Goal: Task Accomplishment & Management: Complete application form

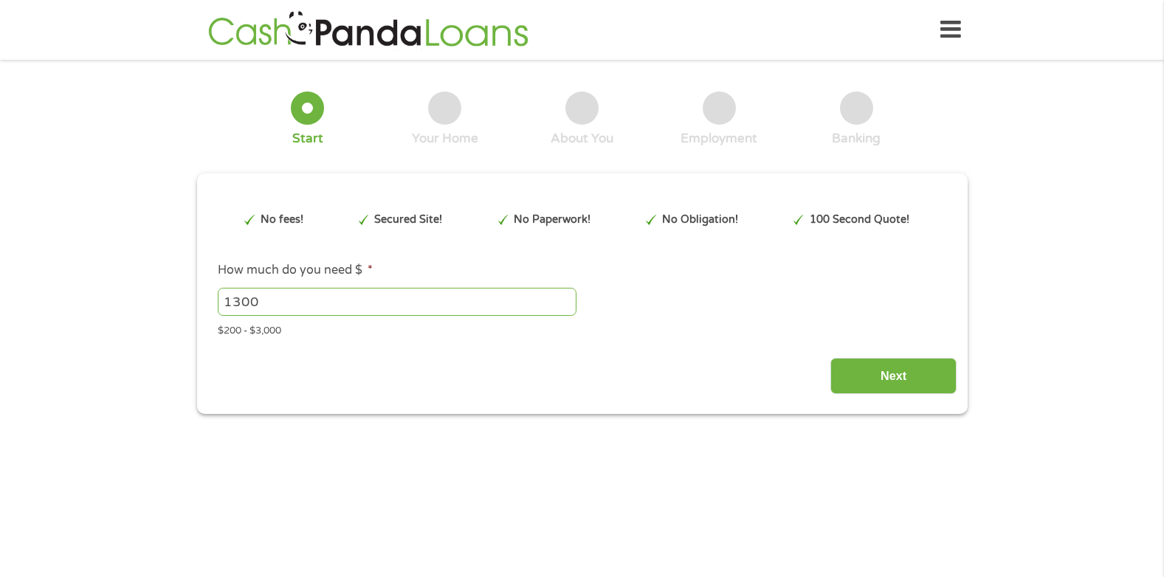
type input "EAIaIQobChMI1_7wxYa4jwMV1kT_AR0qyztOEAAYAyAAEgLj4fD_BwE"
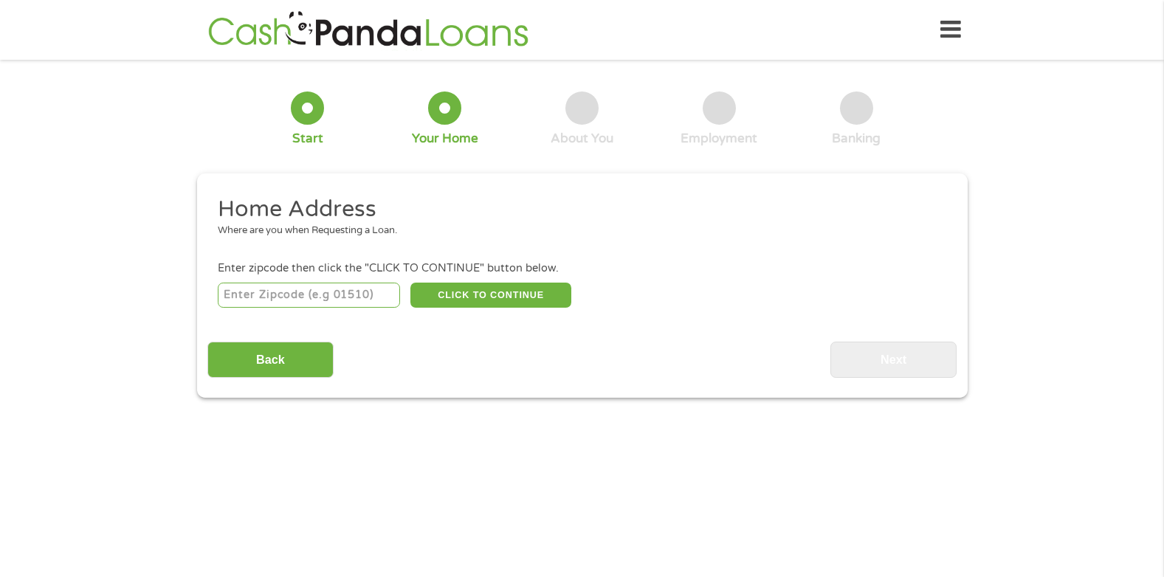
click at [271, 301] on input "number" at bounding box center [309, 295] width 182 height 25
type input "39870"
select select "[US_STATE]"
click at [493, 288] on button "CLICK TO CONTINUE" at bounding box center [490, 295] width 161 height 25
type input "39870"
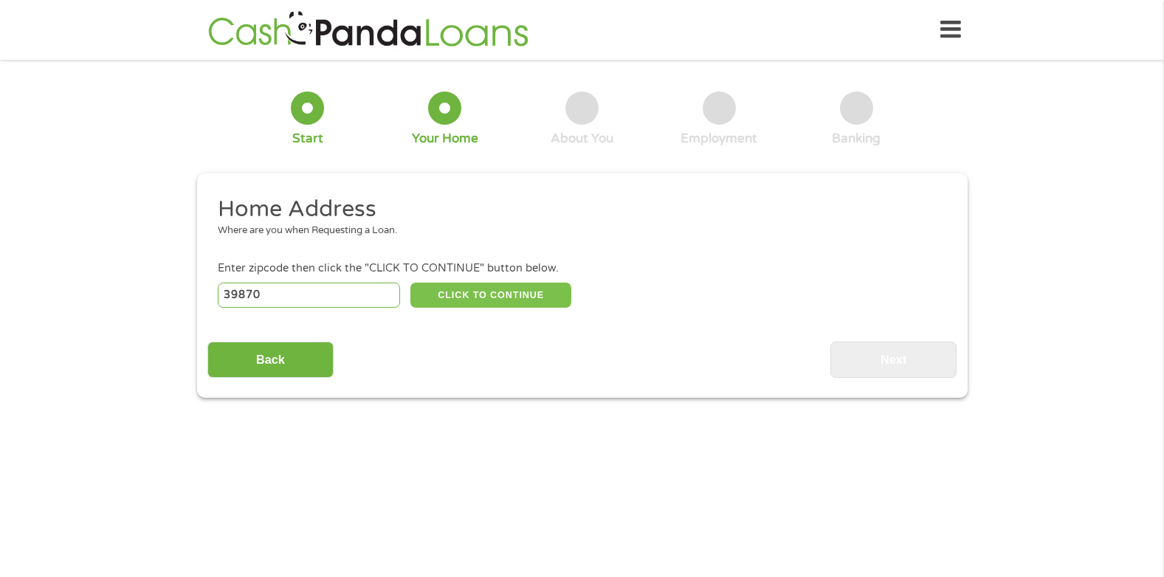
type input "[PERSON_NAME]"
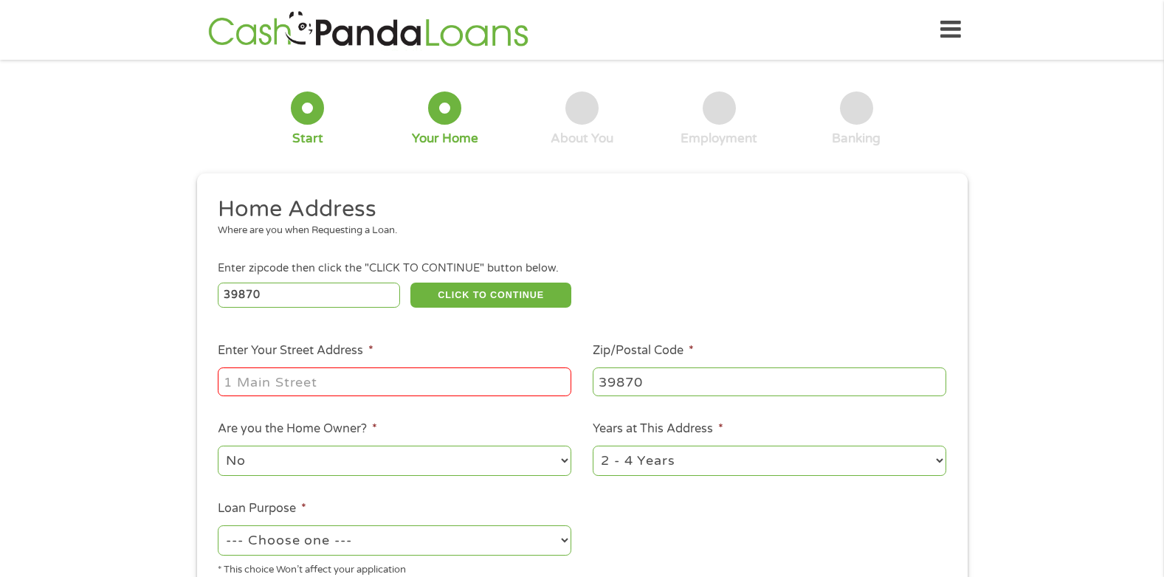
click at [937, 459] on select "1 Year or less 1 - 2 Years 2 - 4 Years Over 4 Years" at bounding box center [770, 461] width 354 height 30
click at [276, 463] on select "No Yes" at bounding box center [395, 461] width 354 height 30
select select "yes"
click at [218, 446] on select "No Yes" at bounding box center [395, 461] width 354 height 30
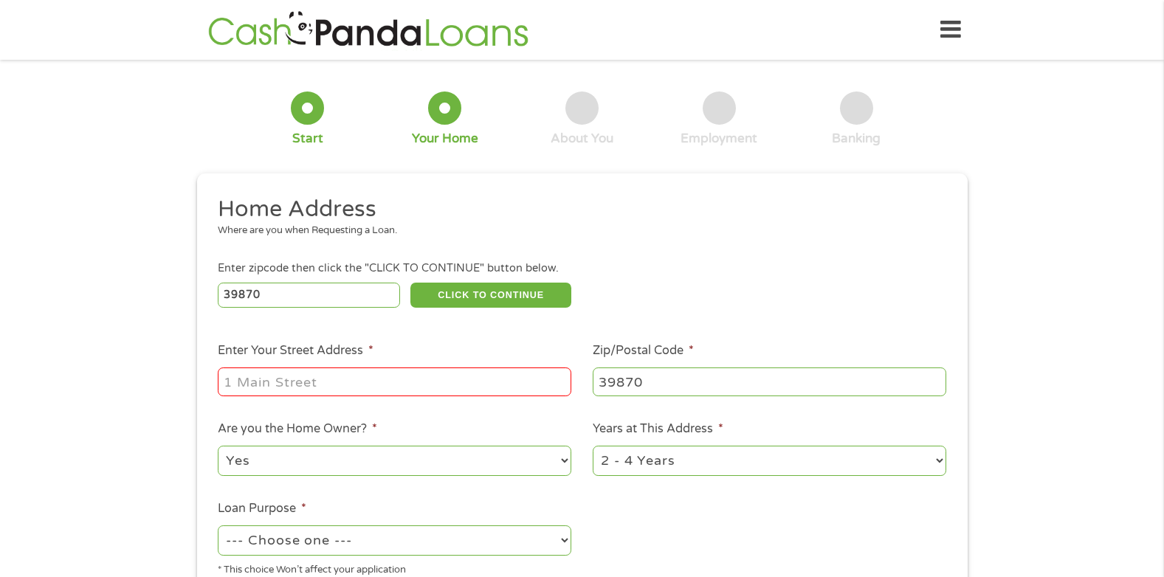
click at [245, 376] on input "Enter Your Street Address *" at bounding box center [395, 382] width 354 height 28
type input "[STREET_ADDRESS]"
click at [940, 455] on select "1 Year or less 1 - 2 Years 2 - 4 Years Over 4 Years" at bounding box center [770, 461] width 354 height 30
select select "60months"
click at [593, 446] on select "1 Year or less 1 - 2 Years 2 - 4 Years Over 4 Years" at bounding box center [770, 461] width 354 height 30
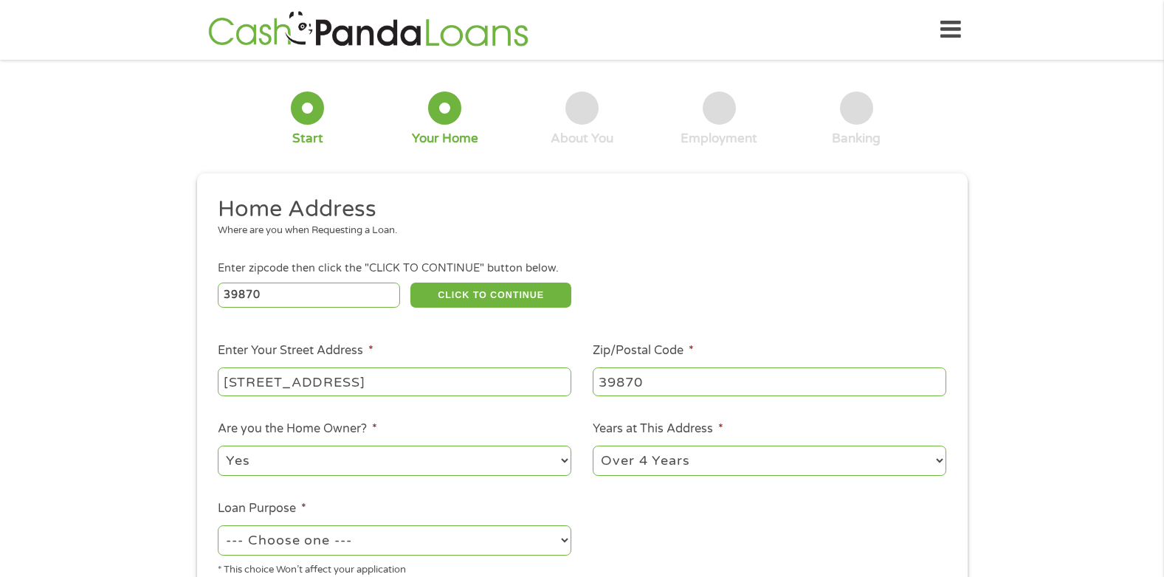
click at [825, 557] on ul "Home Address Where are you when Requesting a Loan. Enter zipcode then click the…" at bounding box center [581, 392] width 749 height 394
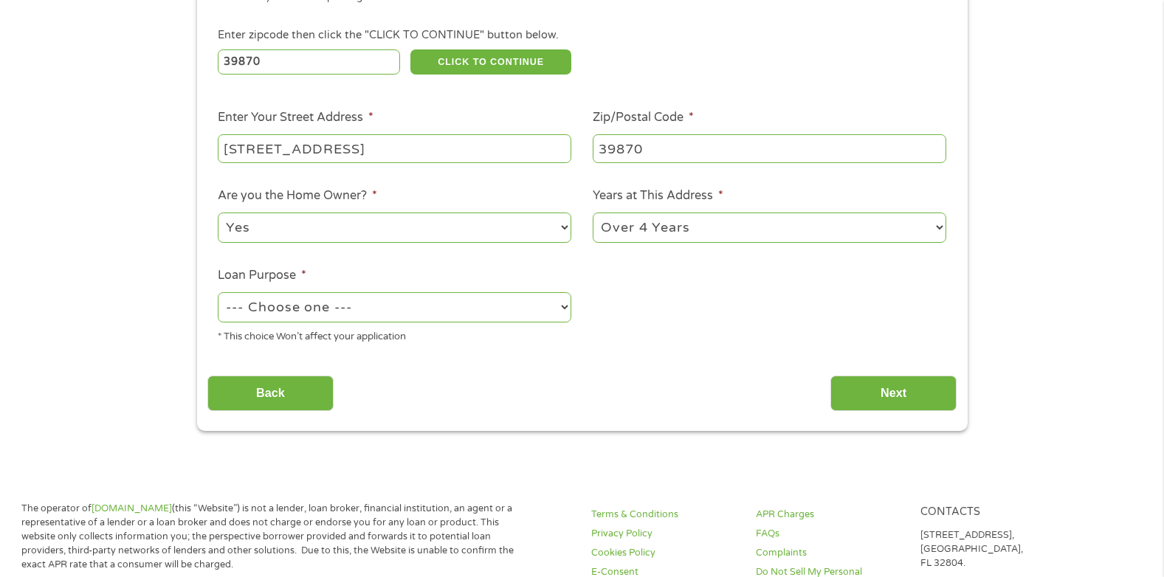
scroll to position [247, 0]
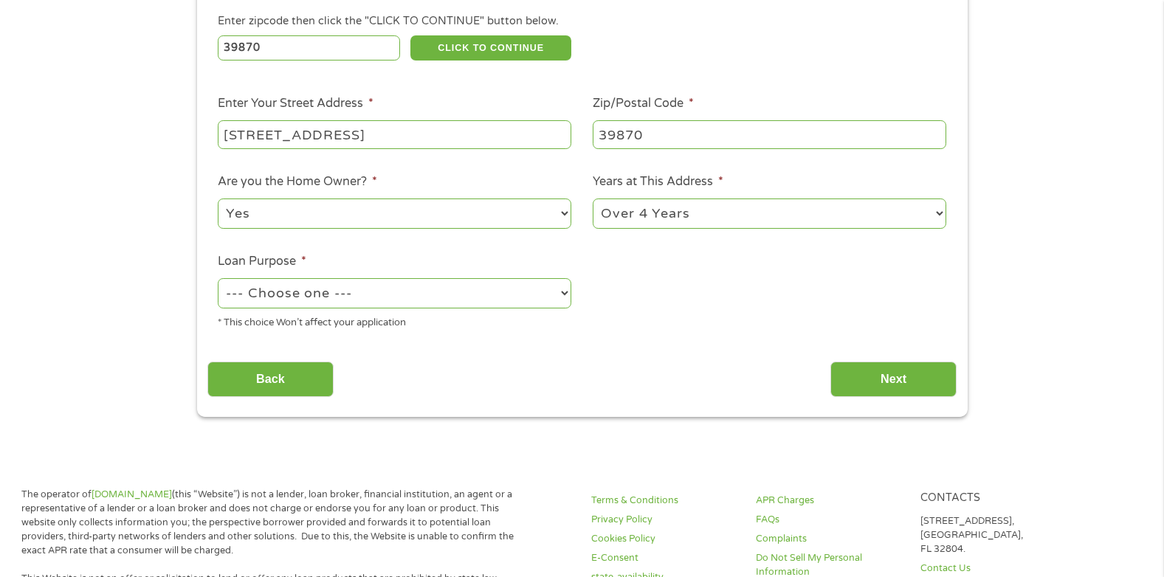
click at [563, 293] on select "--- Choose one --- Pay Bills Debt Consolidation Home Improvement Major Purchase…" at bounding box center [395, 293] width 354 height 30
select select "debtconsolidation"
click at [218, 278] on select "--- Choose one --- Pay Bills Debt Consolidation Home Improvement Major Purchase…" at bounding box center [395, 293] width 354 height 30
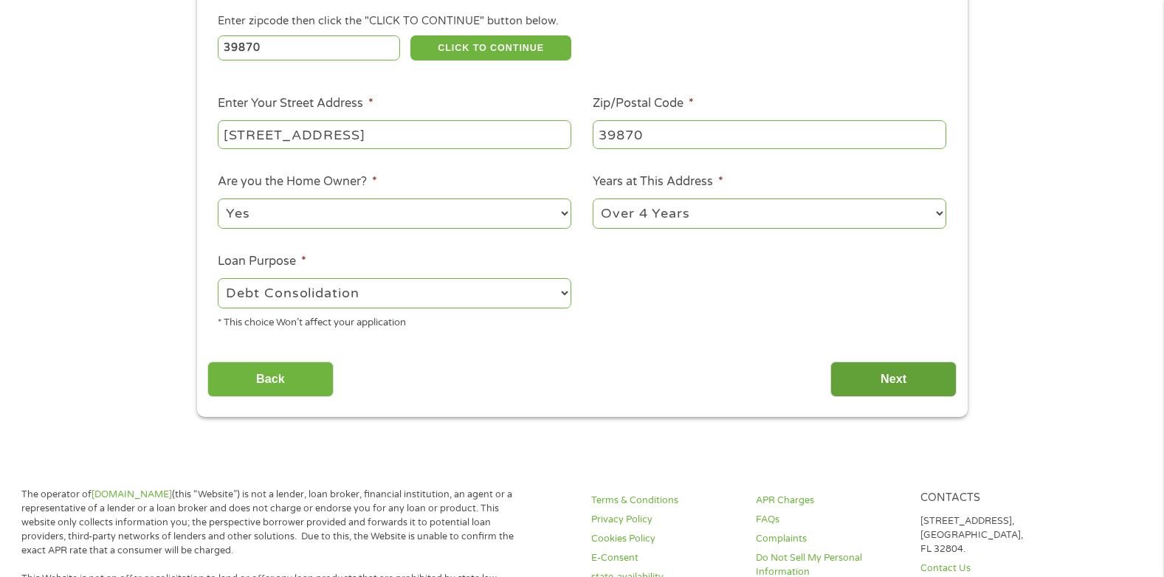
click at [878, 389] on input "Next" at bounding box center [894, 380] width 126 height 36
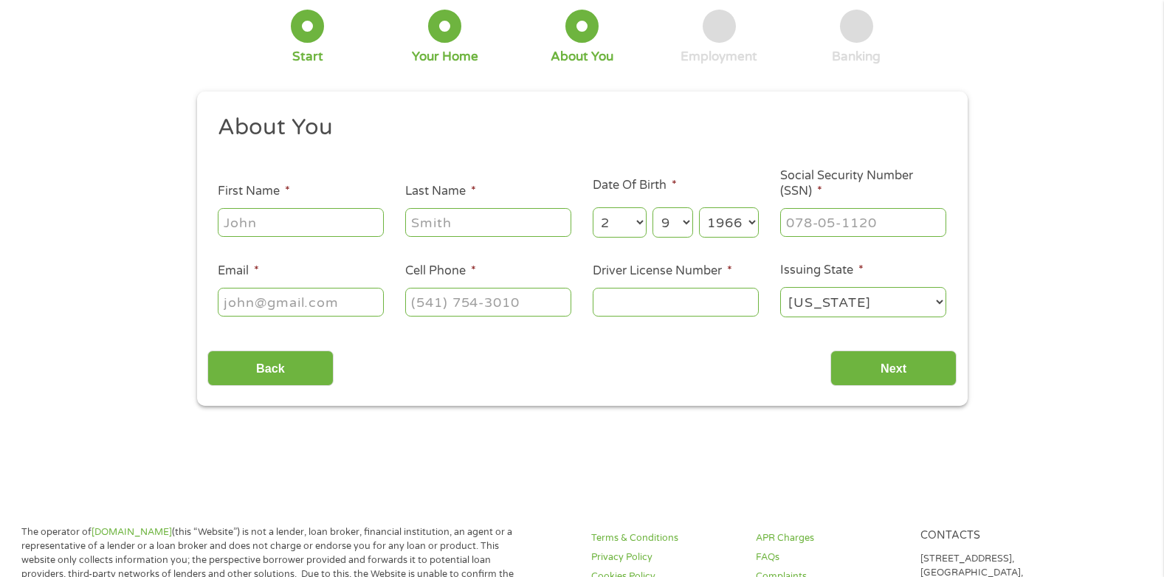
scroll to position [0, 0]
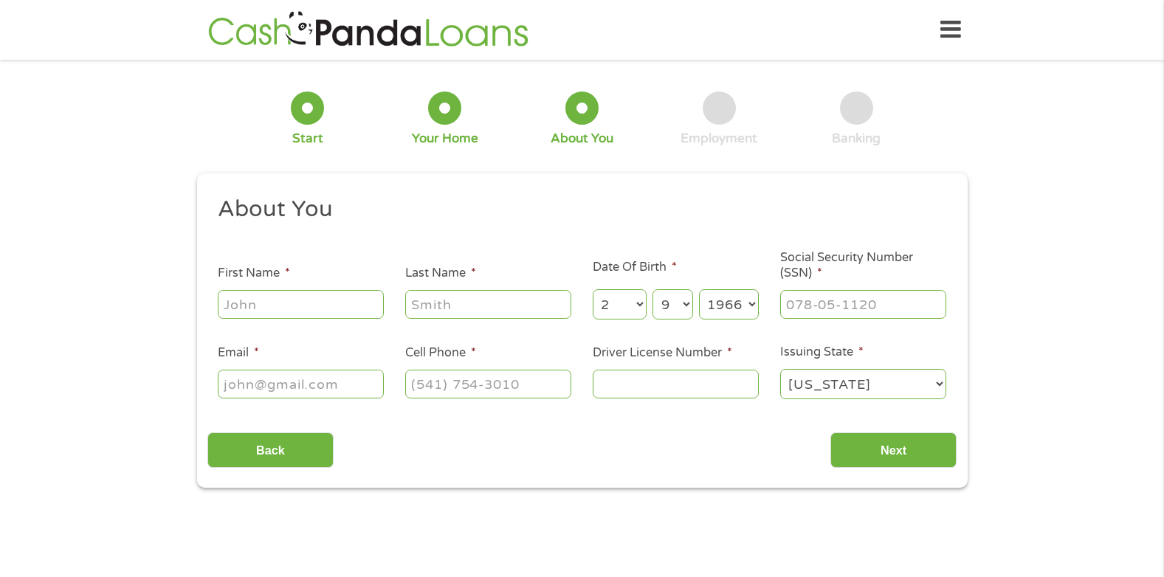
click at [266, 317] on input "First Name *" at bounding box center [301, 304] width 166 height 28
type input "[PERSON_NAME]"
type input "[EMAIL_ADDRESS][DOMAIN_NAME]"
type input "[PHONE_NUMBER]"
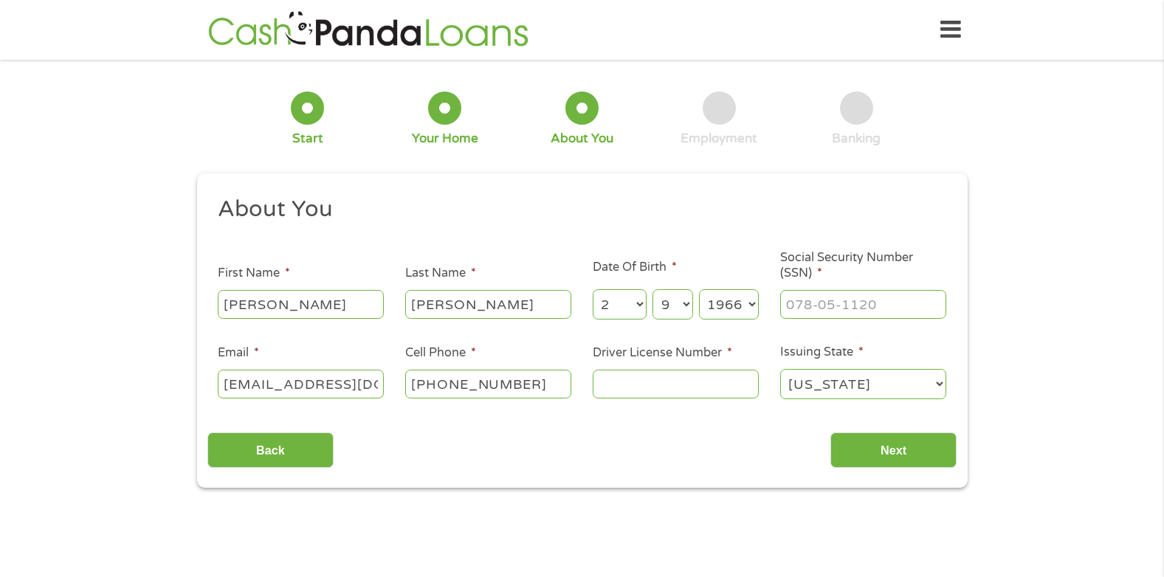
click at [614, 384] on input "Driver License Number *" at bounding box center [676, 384] width 166 height 28
type input "055363800"
click at [896, 454] on input "Next" at bounding box center [894, 451] width 126 height 36
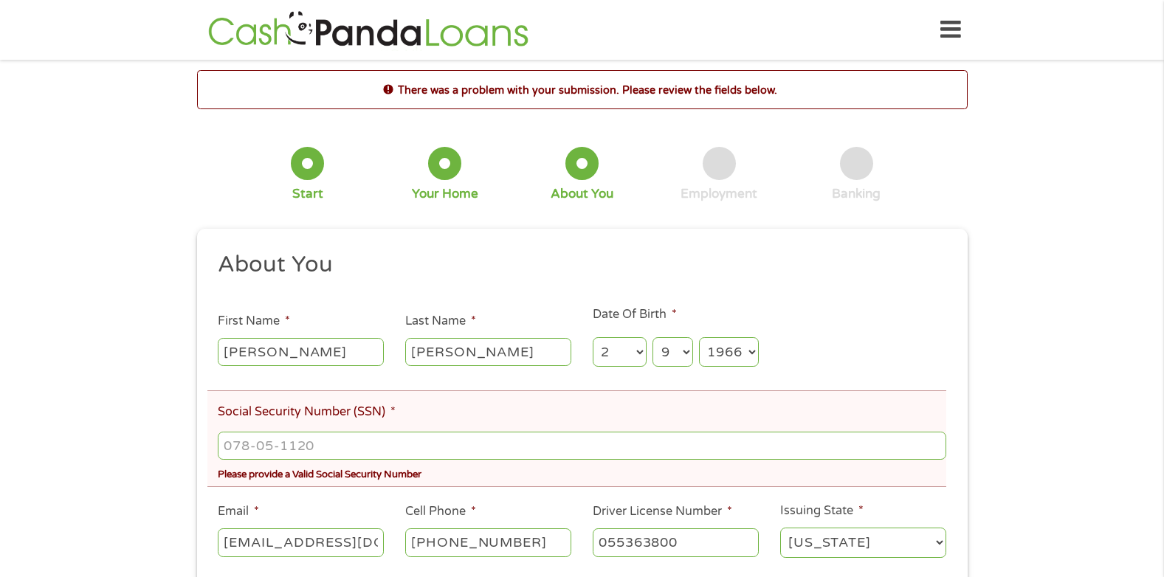
scroll to position [6, 6]
click at [236, 453] on input "___-__-____" at bounding box center [582, 446] width 728 height 28
type input "254-04-9386"
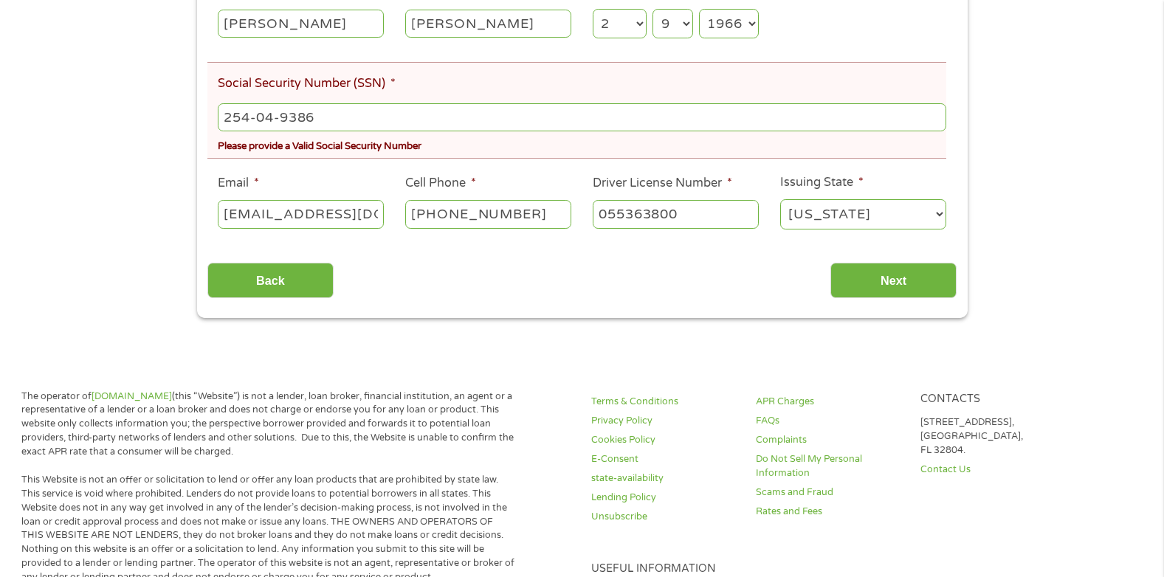
scroll to position [340, 0]
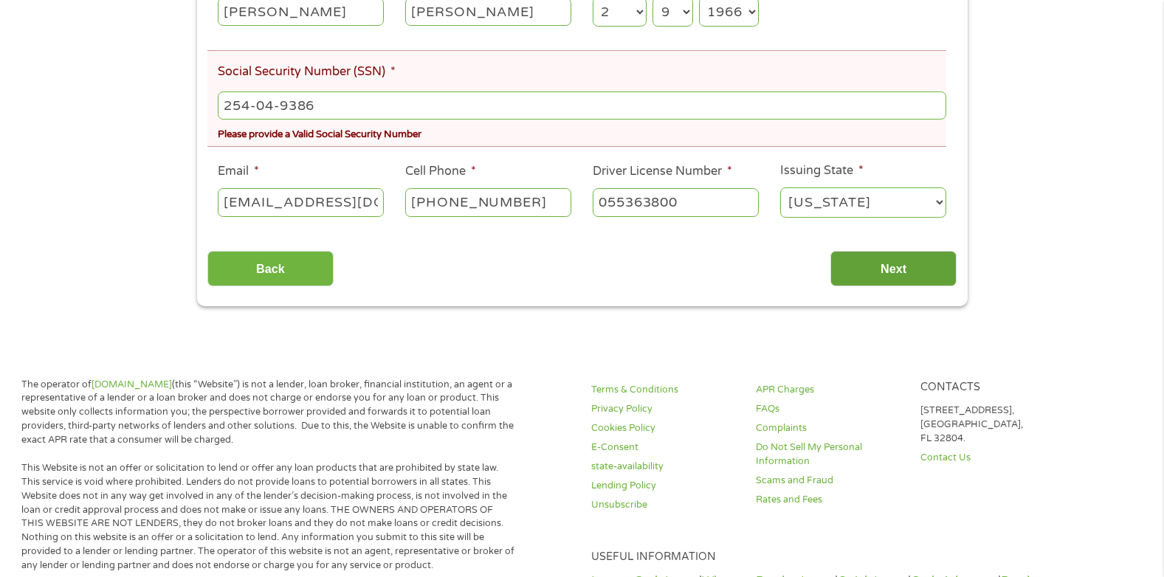
click at [919, 275] on input "Next" at bounding box center [894, 269] width 126 height 36
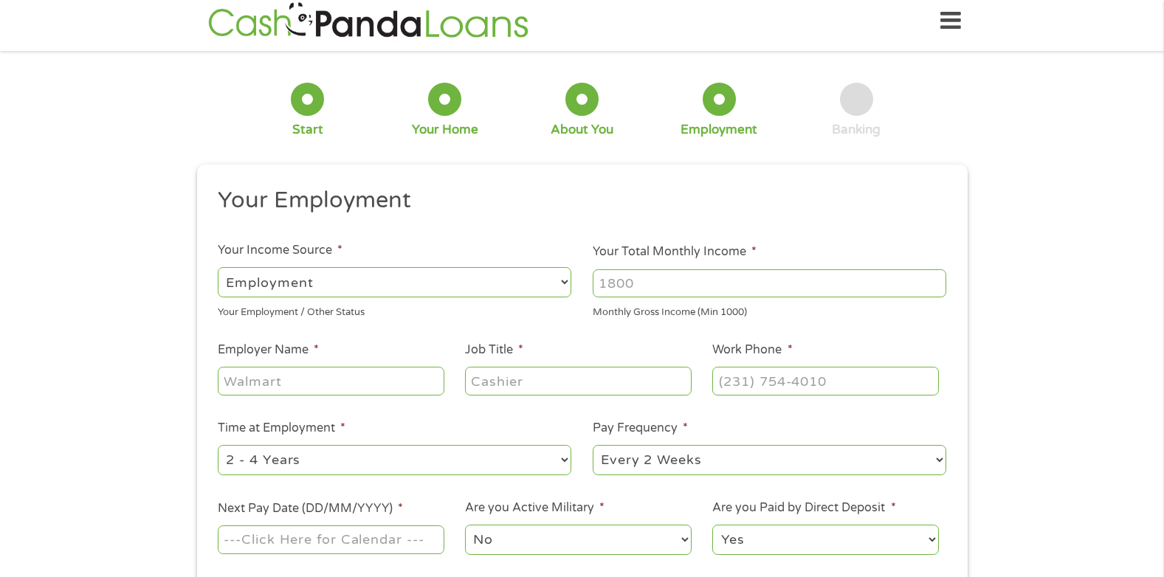
scroll to position [0, 0]
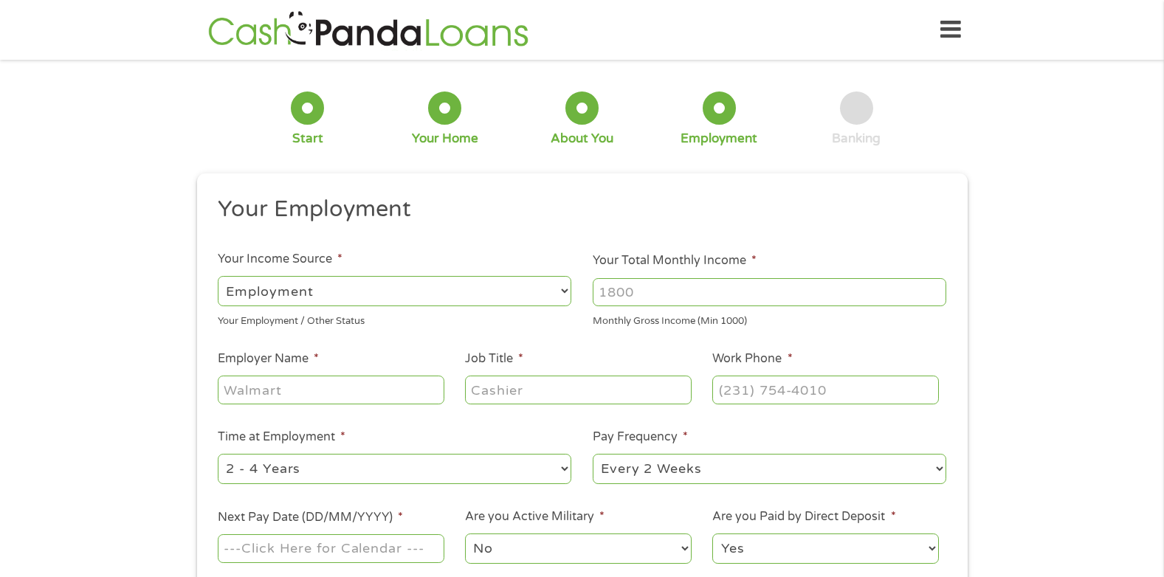
click at [645, 289] on input "Your Total Monthly Income *" at bounding box center [770, 292] width 354 height 28
click at [646, 289] on input "Your Total Monthly Income *" at bounding box center [770, 292] width 354 height 28
click at [935, 288] on input "1000" at bounding box center [770, 292] width 354 height 28
click at [935, 288] on input "1001" at bounding box center [770, 292] width 354 height 28
click at [935, 288] on input "1002" at bounding box center [770, 292] width 354 height 28
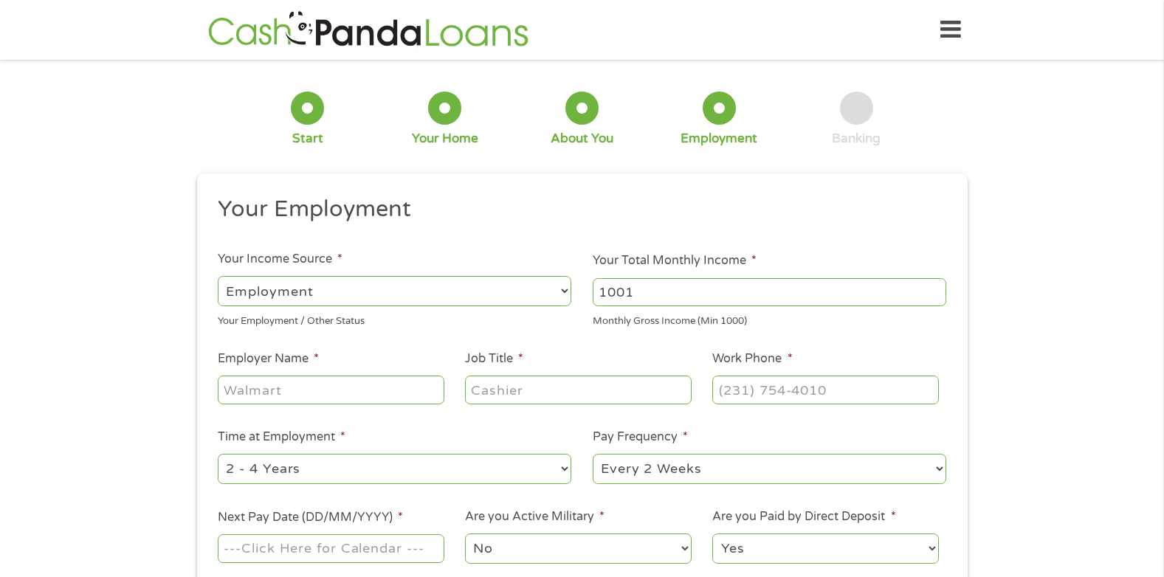
click at [935, 299] on input "1001" at bounding box center [770, 292] width 354 height 28
click at [935, 299] on input "1000" at bounding box center [770, 292] width 354 height 28
click at [934, 291] on input "1001" at bounding box center [770, 292] width 354 height 28
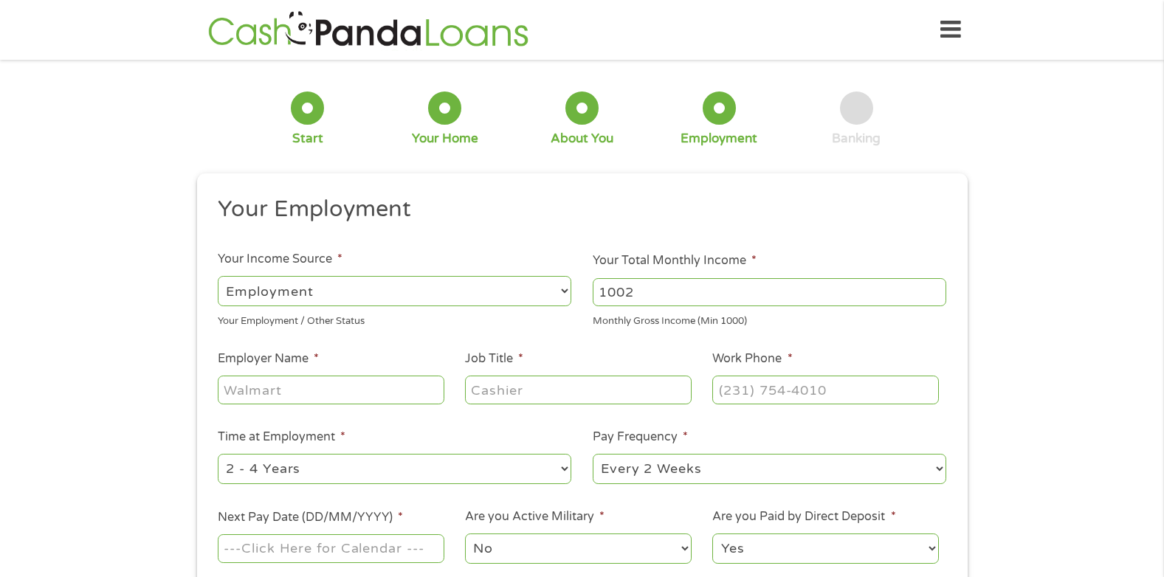
click at [934, 291] on input "1002" at bounding box center [770, 292] width 354 height 28
click at [934, 291] on input "1003" at bounding box center [770, 292] width 354 height 28
click at [934, 291] on input "1004" at bounding box center [770, 292] width 354 height 28
click at [935, 291] on input "1729" at bounding box center [770, 292] width 354 height 28
click at [935, 291] on input "1730" at bounding box center [770, 292] width 354 height 28
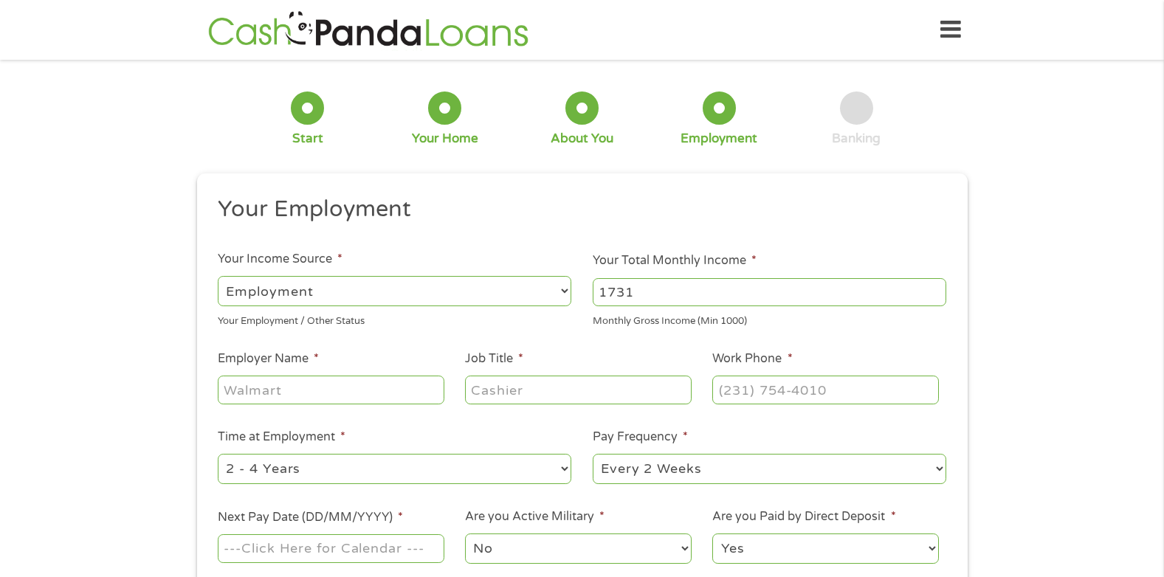
click at [935, 291] on input "1731" at bounding box center [770, 292] width 354 height 28
click at [935, 291] on input "1732" at bounding box center [770, 292] width 354 height 28
click at [935, 291] on input "1733" at bounding box center [770, 292] width 354 height 28
click at [935, 291] on input "1739" at bounding box center [770, 292] width 354 height 28
click at [935, 291] on input "1740" at bounding box center [770, 292] width 354 height 28
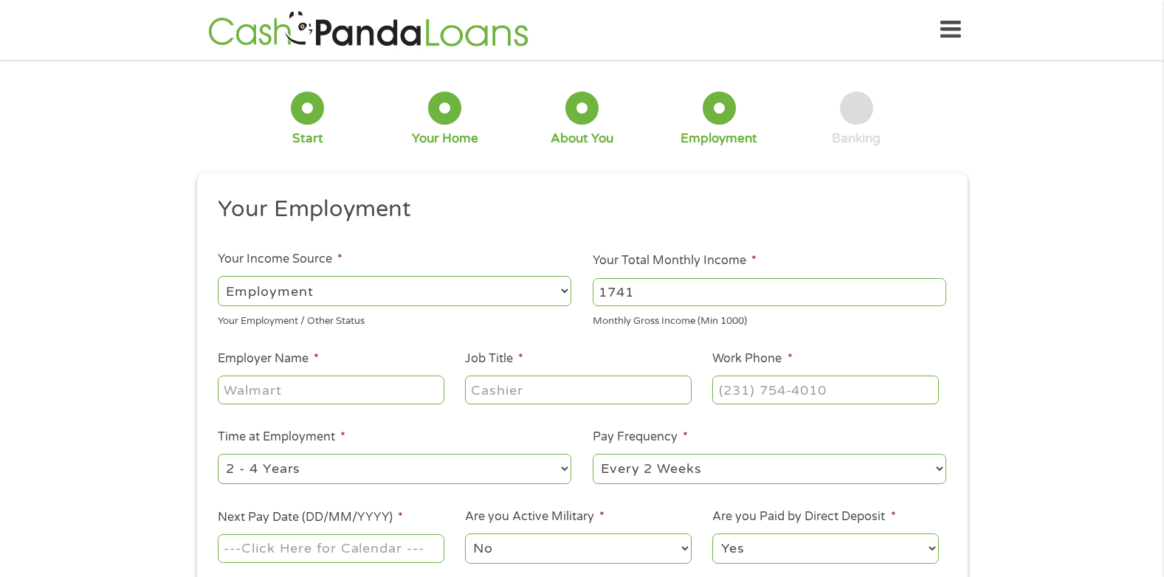
click at [935, 291] on input "1741" at bounding box center [770, 292] width 354 height 28
click at [935, 291] on input "1742" at bounding box center [770, 292] width 354 height 28
click at [935, 291] on input "1743" at bounding box center [770, 292] width 354 height 28
click at [935, 291] on input "1744" at bounding box center [770, 292] width 354 height 28
click at [935, 291] on input "1745" at bounding box center [770, 292] width 354 height 28
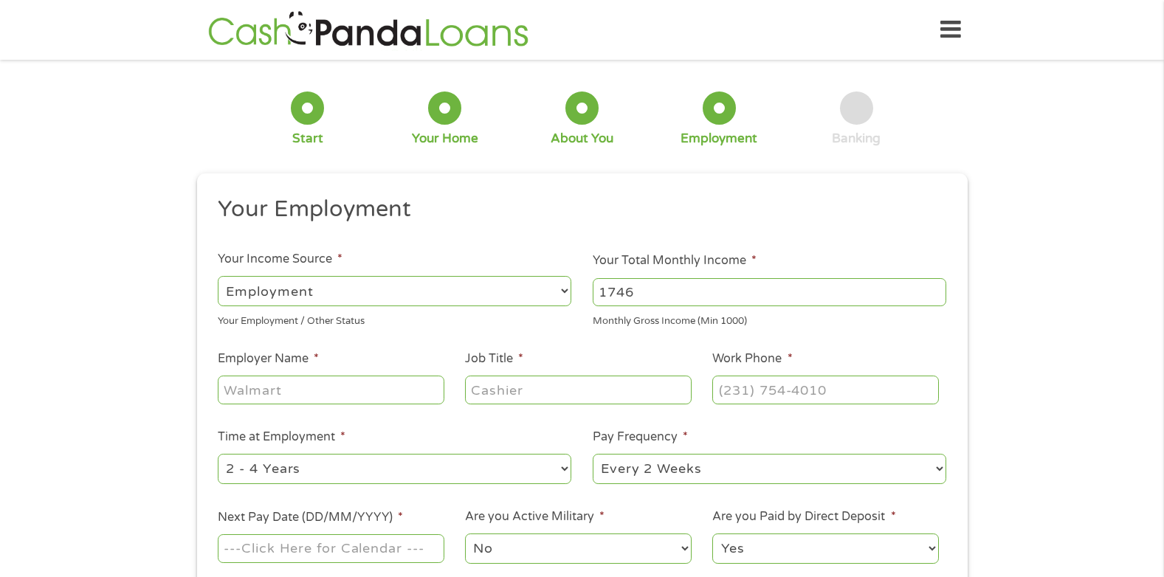
click at [935, 291] on input "1746" at bounding box center [770, 292] width 354 height 28
click at [935, 291] on input "1747" at bounding box center [770, 292] width 354 height 28
click at [935, 291] on input "1748" at bounding box center [770, 292] width 354 height 28
click at [935, 291] on input "1749" at bounding box center [770, 292] width 354 height 28
click at [935, 291] on input "1750" at bounding box center [770, 292] width 354 height 28
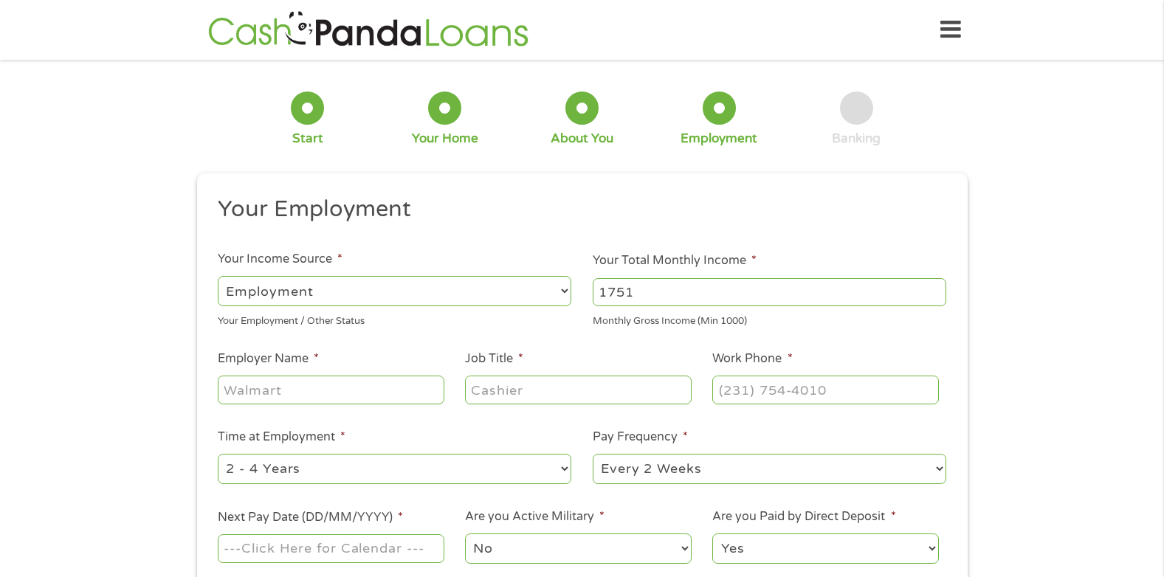
click at [935, 291] on input "1751" at bounding box center [770, 292] width 354 height 28
click at [935, 291] on input "1752" at bounding box center [770, 292] width 354 height 28
click at [935, 291] on input "1753" at bounding box center [770, 292] width 354 height 28
click at [935, 291] on input "1754" at bounding box center [770, 292] width 354 height 28
type input "1755"
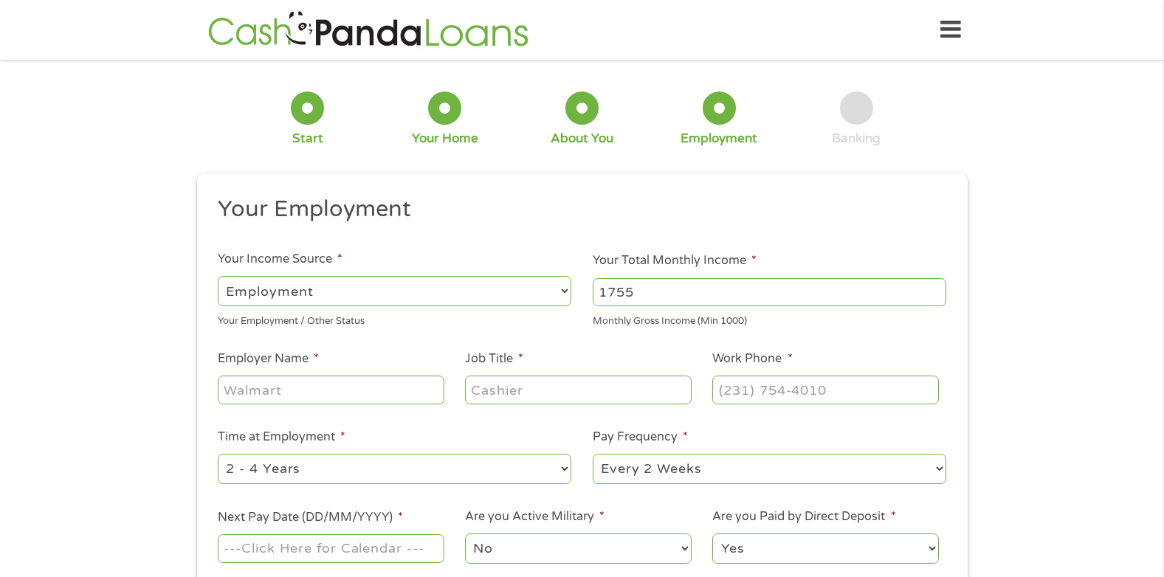
click at [935, 291] on input "1755" at bounding box center [770, 292] width 354 height 28
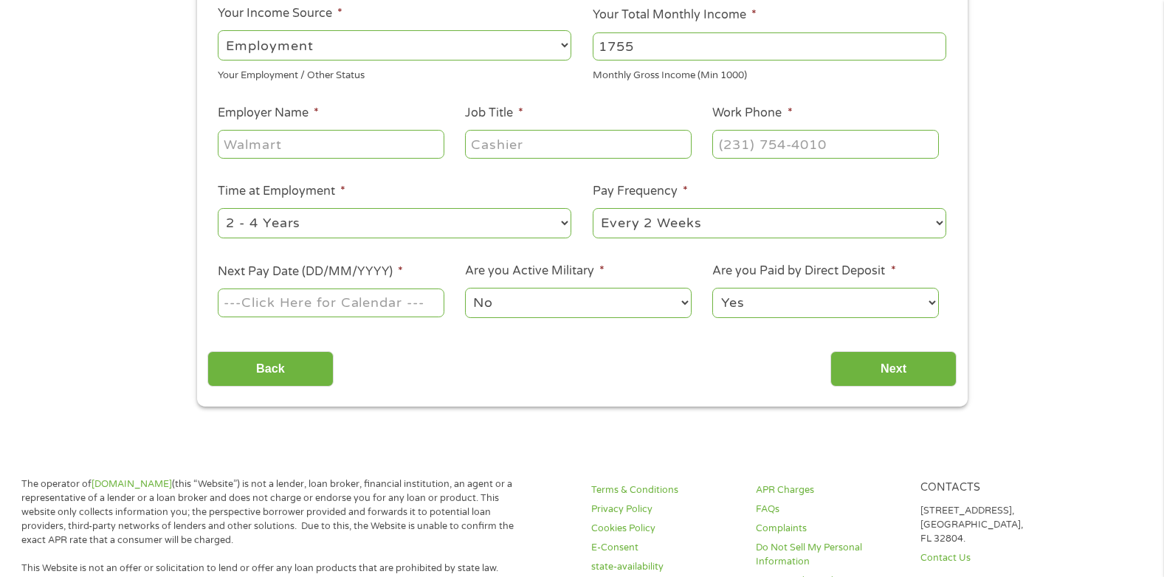
scroll to position [253, 0]
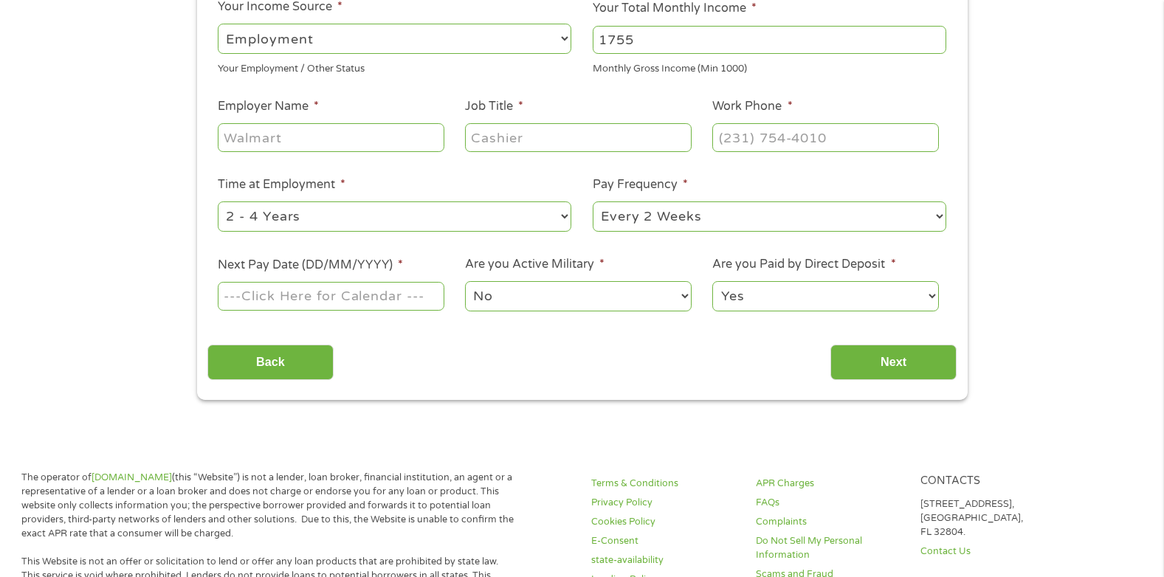
click at [436, 312] on div at bounding box center [331, 297] width 226 height 34
click at [272, 132] on input "Employer Name *" at bounding box center [331, 137] width 226 height 28
type input "self"
click at [531, 130] on input "Job Title *" at bounding box center [578, 137] width 226 height 28
type input "w"
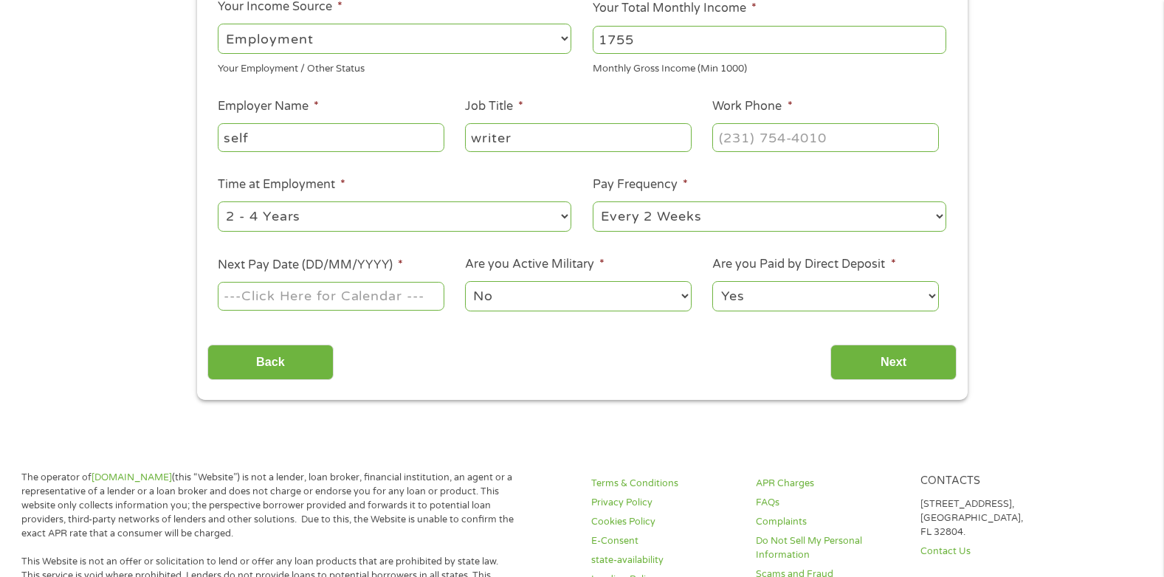
type input "writer"
click at [763, 142] on input "(___) ___-____" at bounding box center [825, 137] width 226 height 28
type input "[PHONE_NUMBER]"
click at [300, 302] on input "Next Pay Date (DD/MM/YYYY) *" at bounding box center [331, 296] width 226 height 28
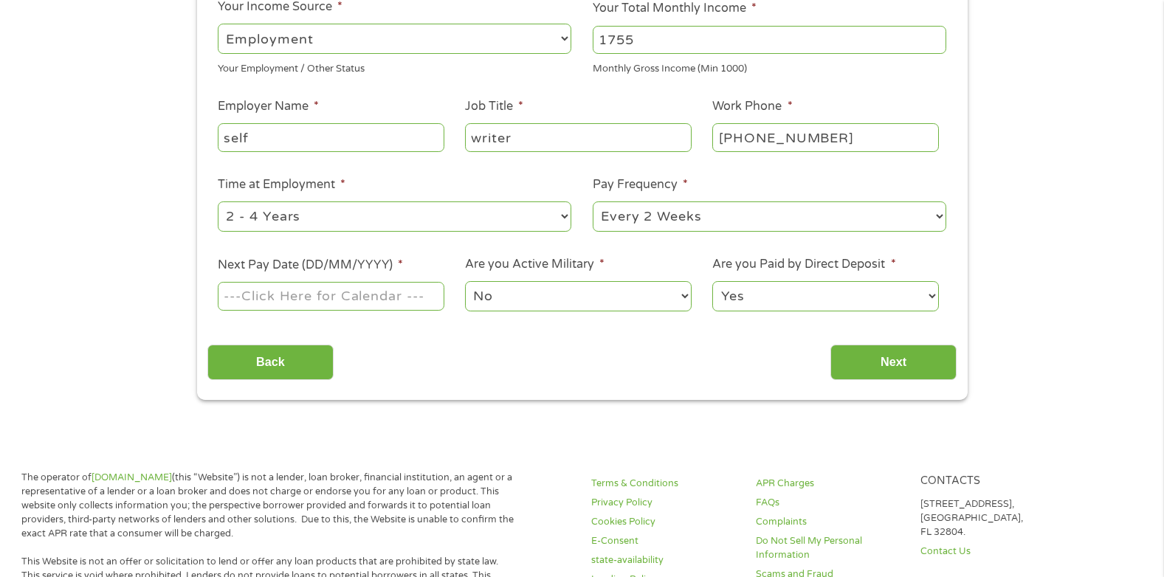
click at [231, 295] on input "Next Pay Date (DD/MM/YYYY) *" at bounding box center [331, 296] width 226 height 28
click at [389, 300] on input "Next Pay Date (DD/MM/YYYY) *" at bounding box center [331, 296] width 226 height 28
type input "[DATE]"
click at [890, 352] on input "Next" at bounding box center [894, 363] width 126 height 36
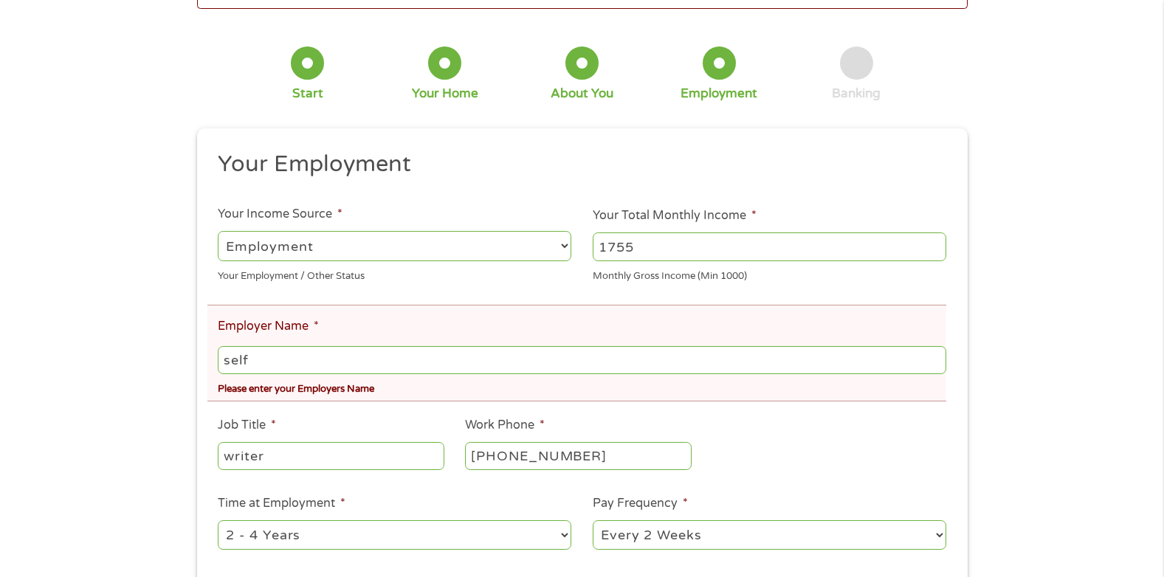
scroll to position [6, 6]
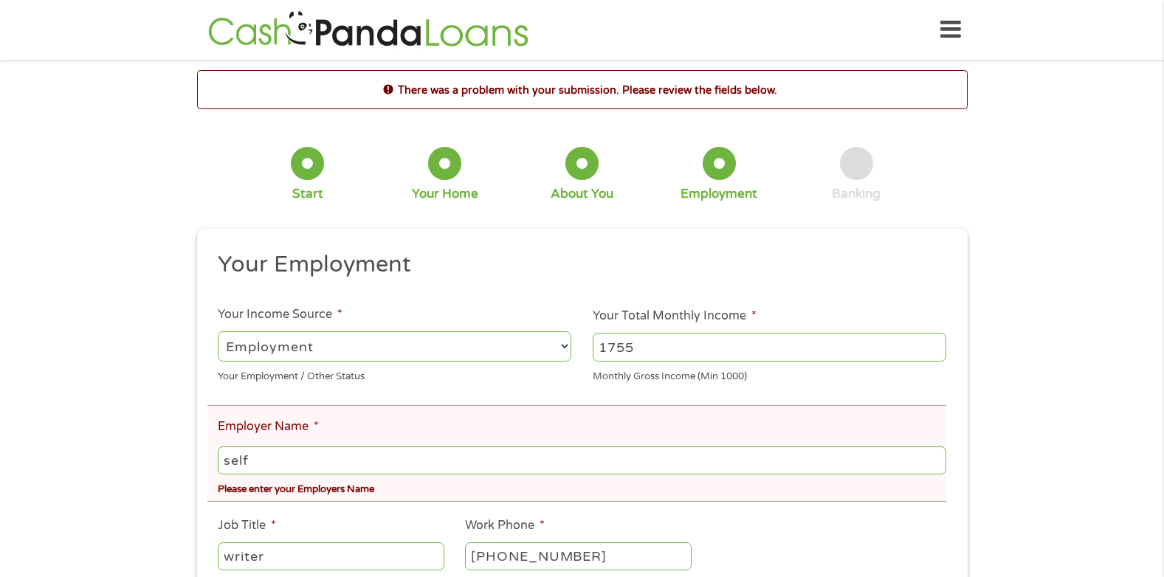
click at [252, 469] on input "self" at bounding box center [582, 461] width 728 height 28
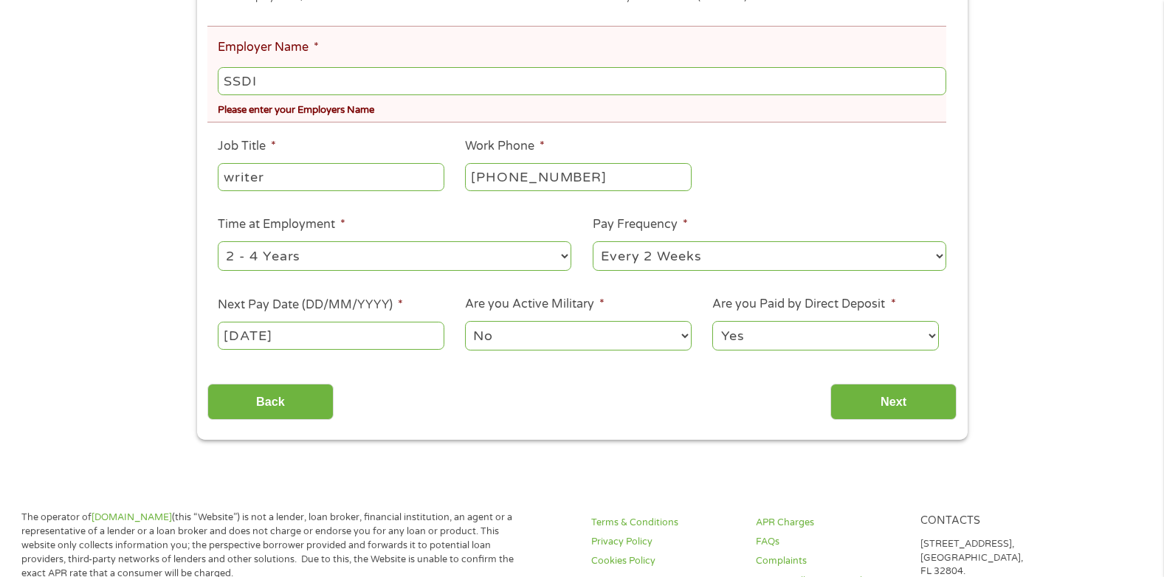
scroll to position [382, 0]
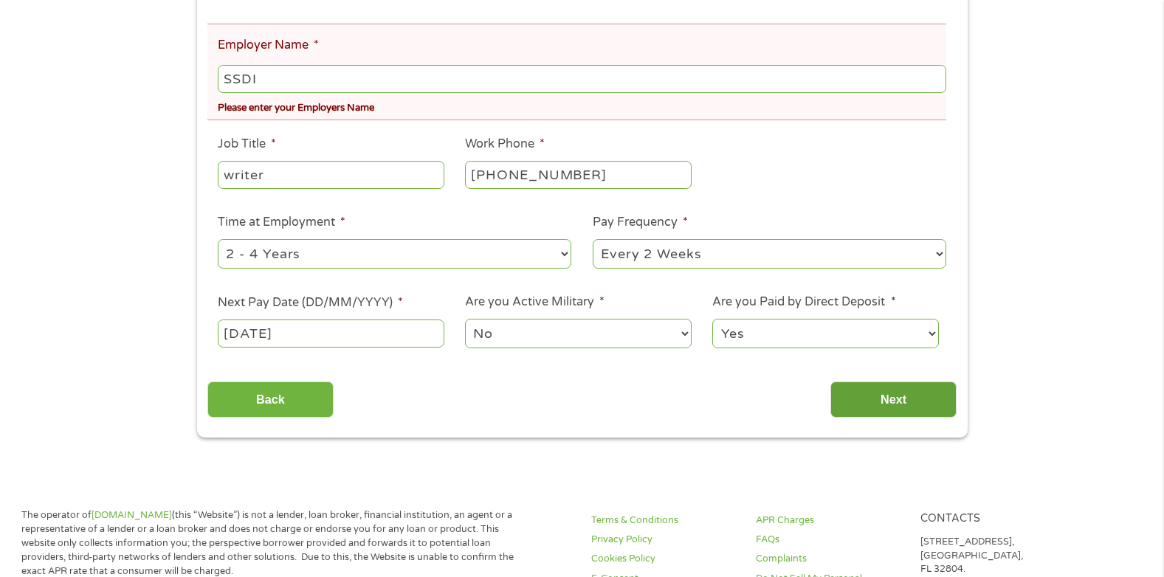
type input "SSDI"
click at [904, 395] on input "Next" at bounding box center [894, 400] width 126 height 36
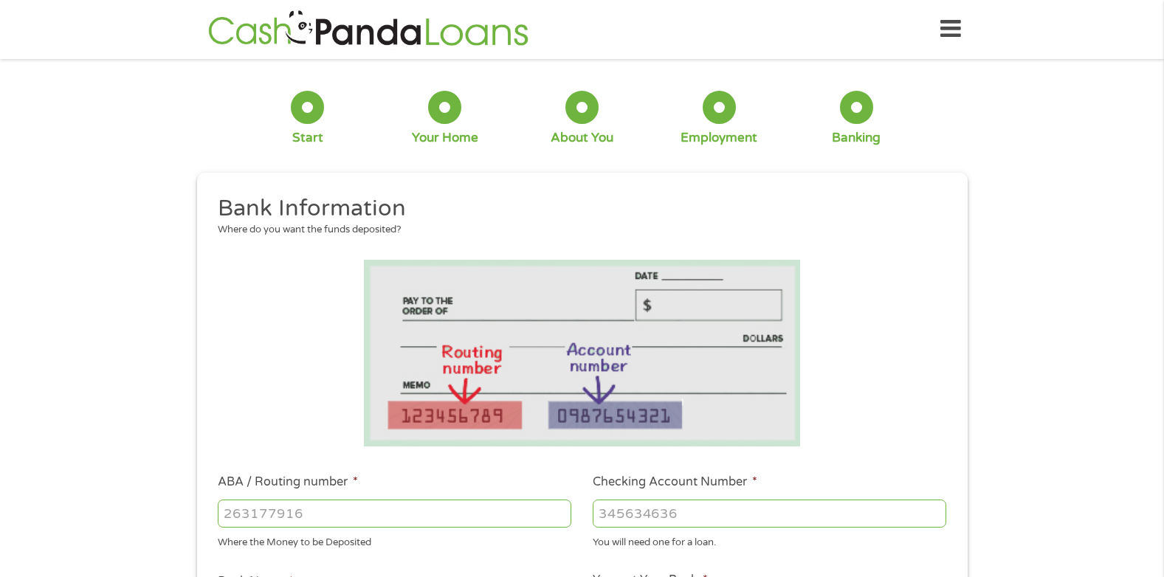
scroll to position [0, 0]
click at [266, 515] on input "ABA / Routing number *" at bounding box center [395, 515] width 354 height 28
type input "261270679"
type input "FAMILY BANK"
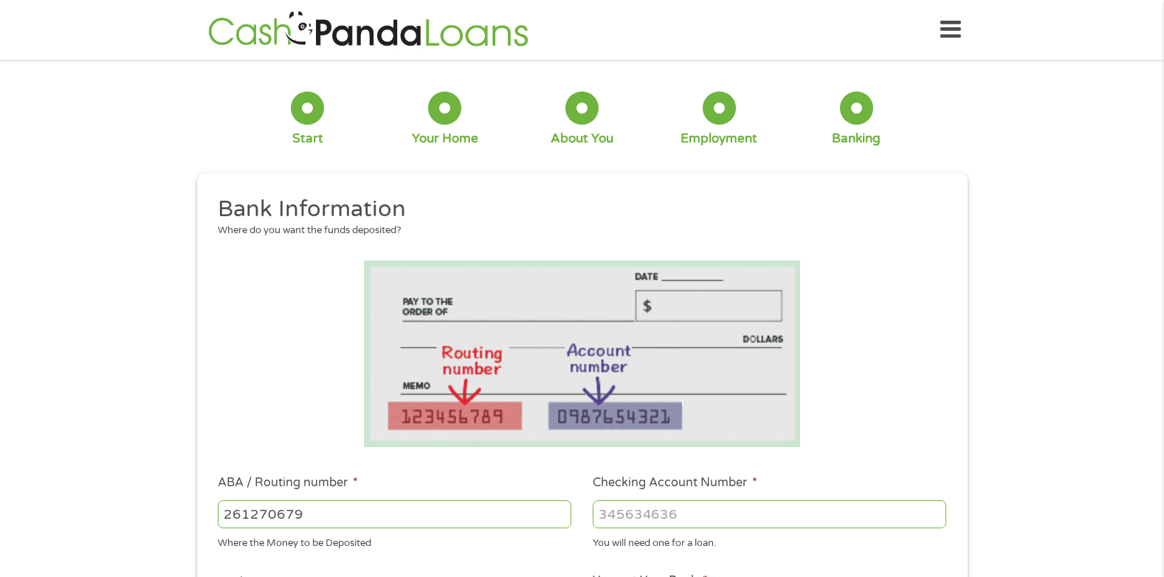
type input "261270679"
click at [633, 504] on input "Checking Account Number *" at bounding box center [770, 515] width 354 height 28
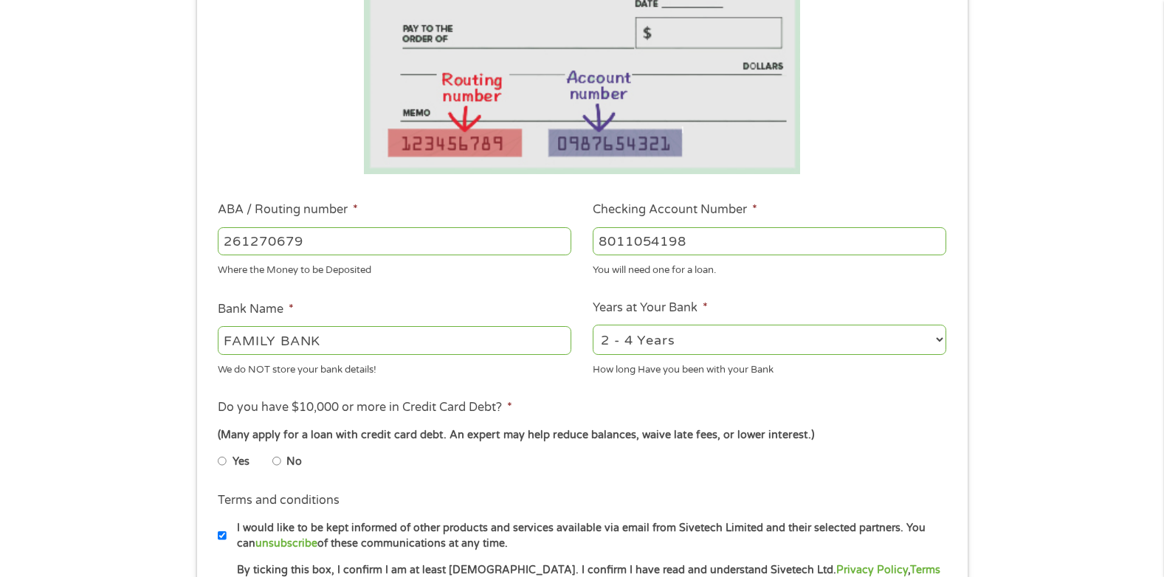
scroll to position [330, 0]
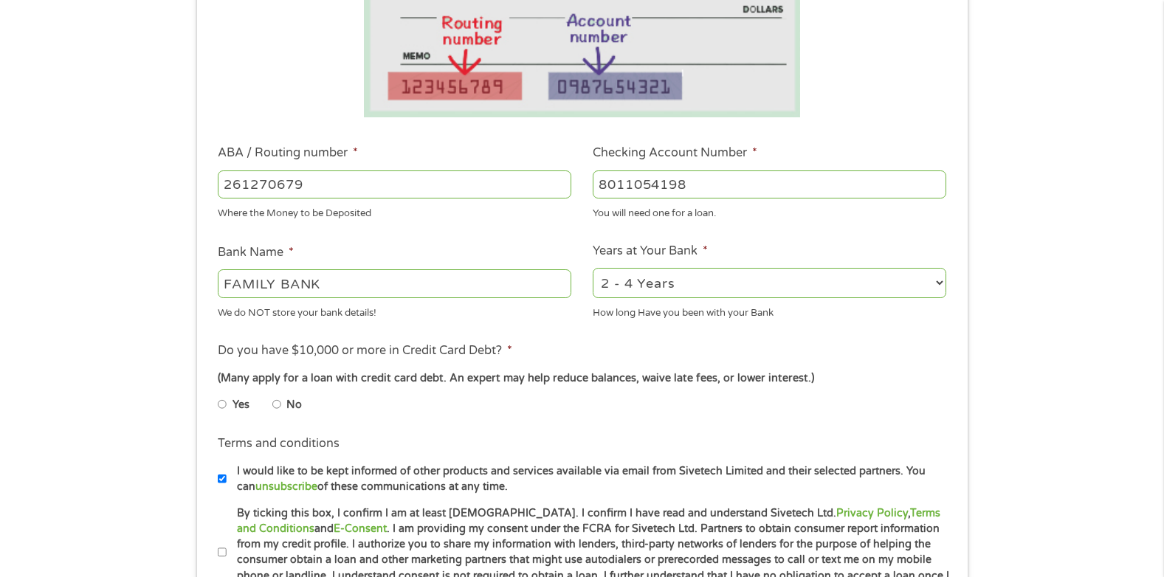
type input "8011054198"
click at [279, 408] on input "No" at bounding box center [276, 405] width 9 height 24
radio input "true"
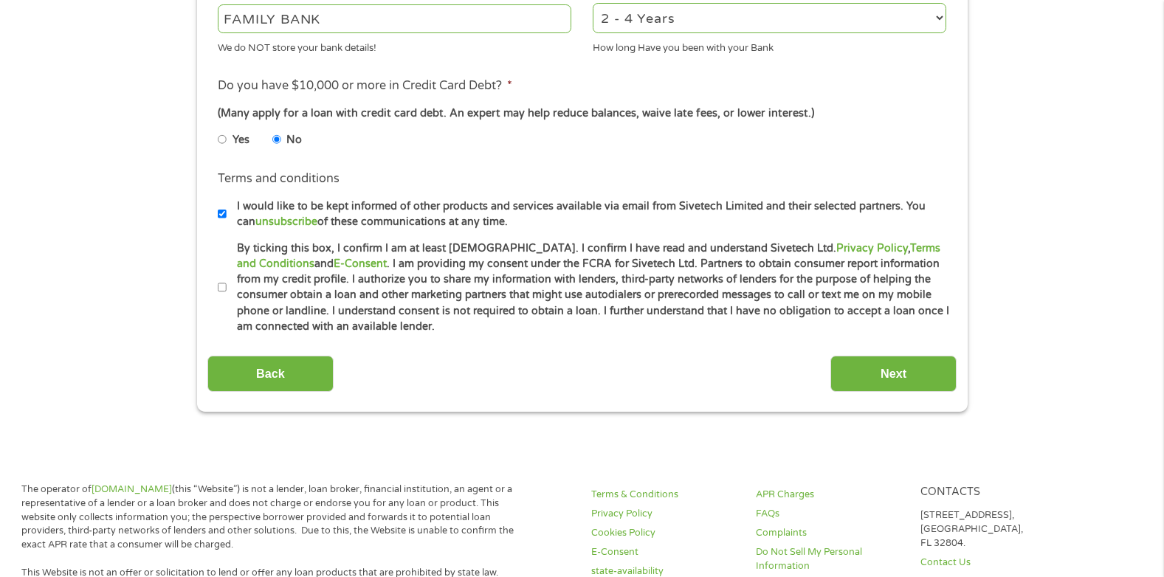
click at [224, 279] on input "By ticking this box, I confirm I am at least [DEMOGRAPHIC_DATA]. I confirm I ha…" at bounding box center [222, 288] width 9 height 24
checkbox input "true"
click at [875, 362] on input "Next" at bounding box center [894, 374] width 126 height 36
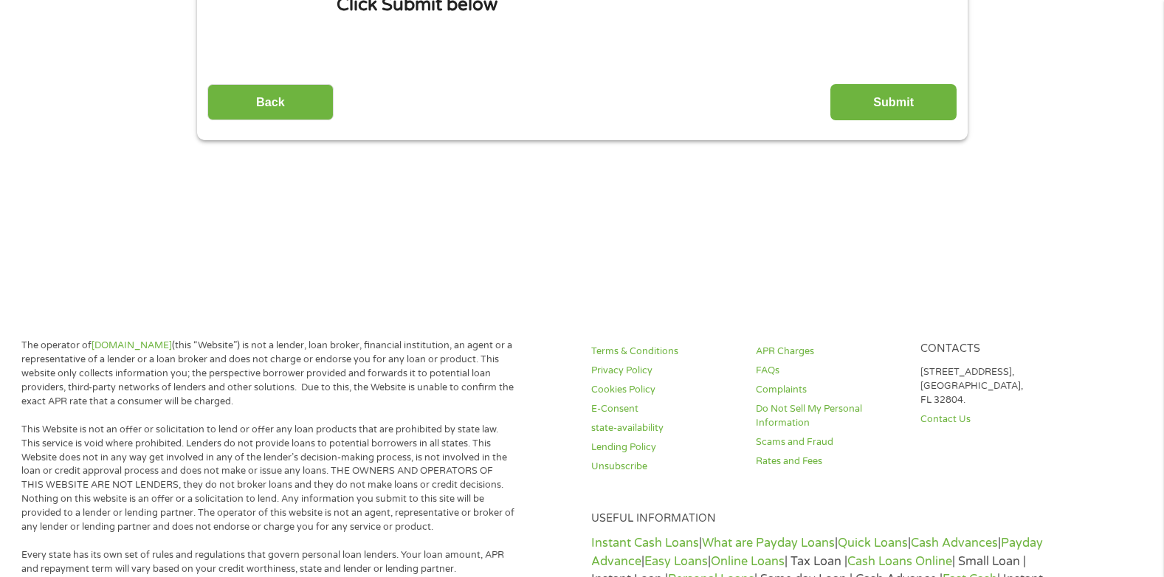
scroll to position [0, 0]
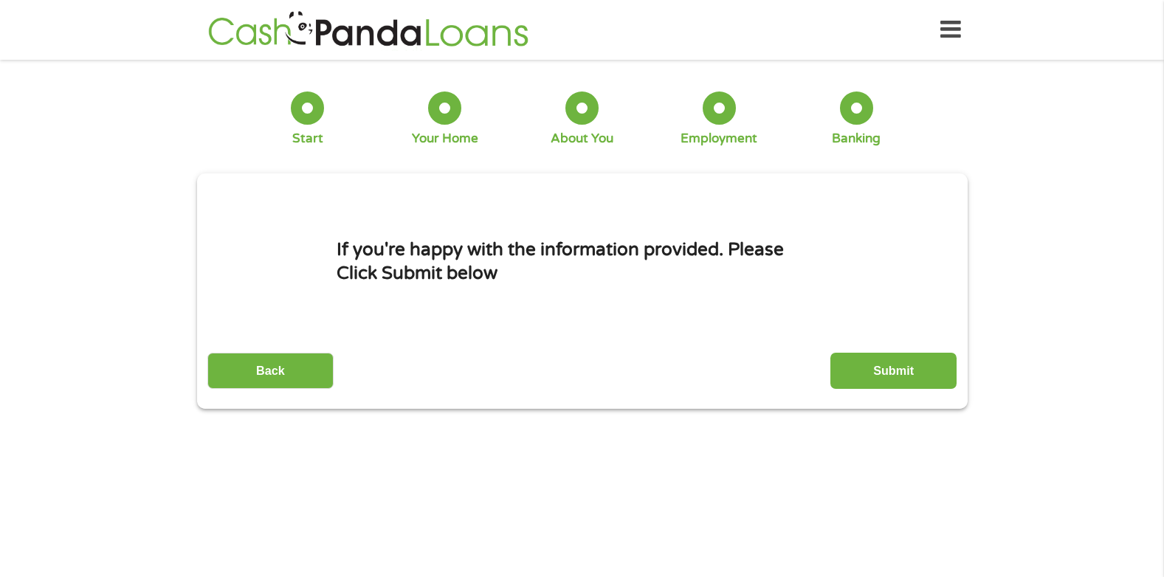
click at [875, 362] on input "Submit" at bounding box center [894, 371] width 126 height 36
click at [0, 0] on p "Cash Panda Loans is a Free Service, We Never Call, SMS or ask for Any Card Deta…" at bounding box center [0, 0] width 0 height 0
